Goal: Task Accomplishment & Management: Use online tool/utility

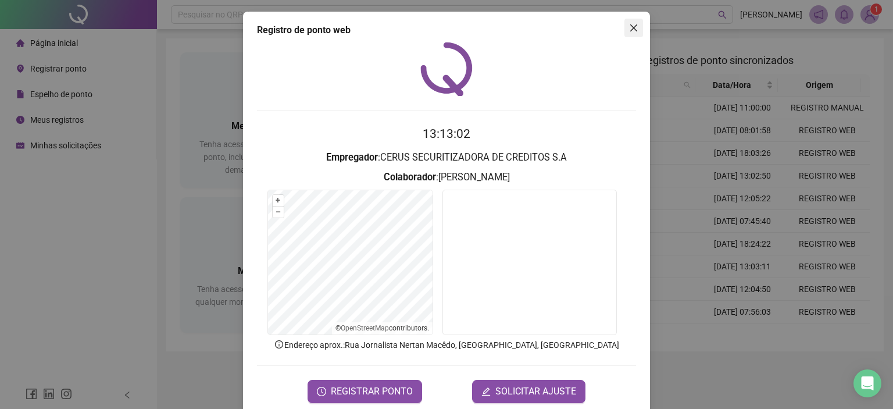
click at [631, 27] on icon "close" at bounding box center [634, 27] width 7 height 7
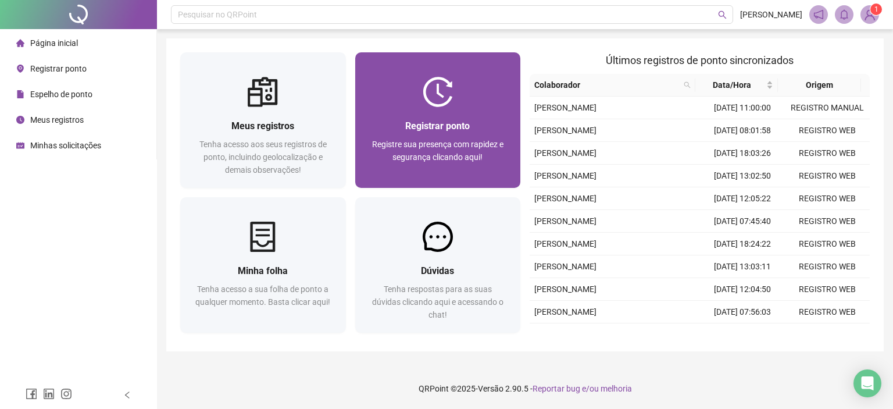
click at [423, 134] on div "Registrar ponto Registre sua presença com rapidez e segurança clicando aqui!" at bounding box center [438, 148] width 138 height 58
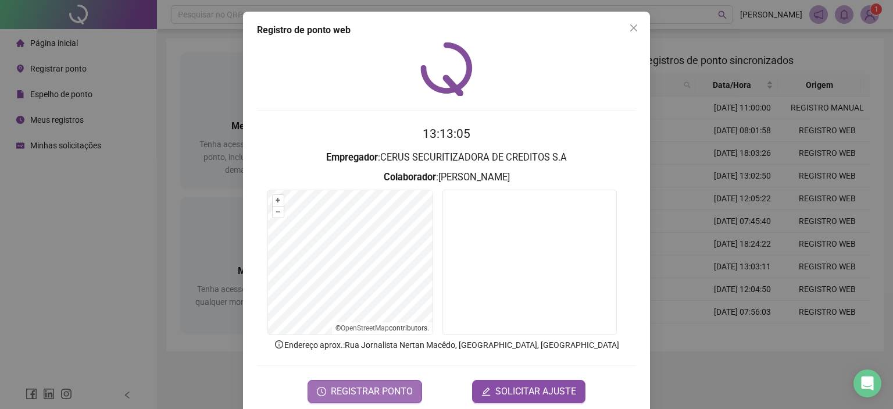
click at [360, 390] on span "REGISTRAR PONTO" at bounding box center [372, 391] width 82 height 14
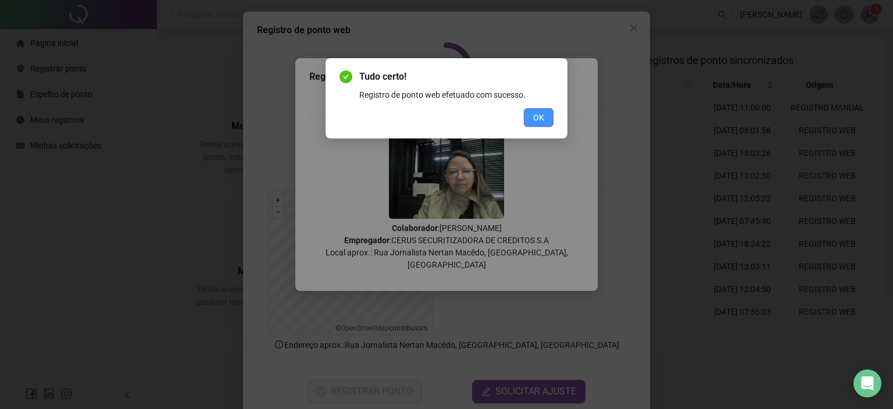
click at [534, 120] on span "OK" at bounding box center [538, 117] width 11 height 13
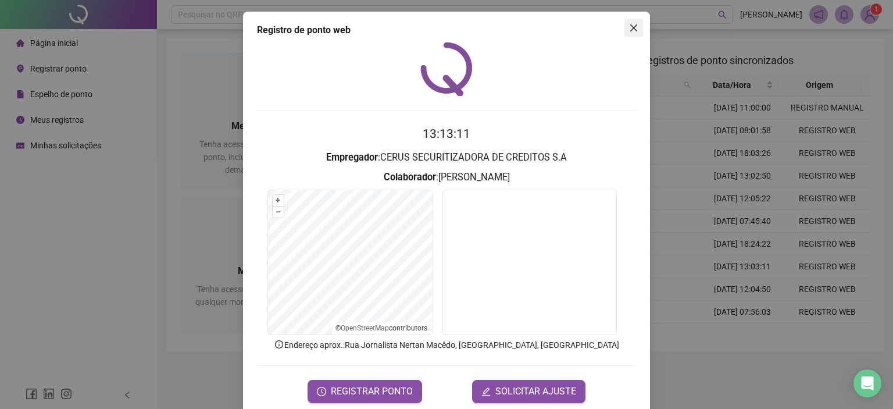
click at [630, 24] on icon "close" at bounding box center [633, 27] width 9 height 9
